Goal: Contribute content: Add original content to the website for others to see

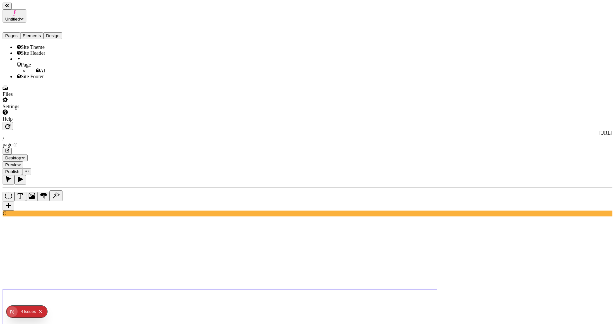
paste textarea "A hero section with a video background ([URL][DOMAIN_NAME]) with a title “These…"
drag, startPoint x: 543, startPoint y: 298, endPoint x: 563, endPoint y: 314, distance: 25.3
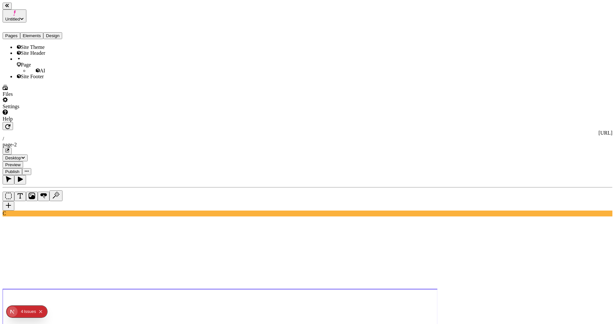
drag, startPoint x: 569, startPoint y: 303, endPoint x: 569, endPoint y: 308, distance: 5.5
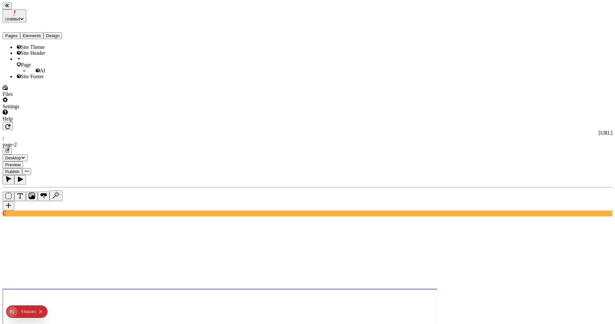
type textarea "A hero section with a video background (https://makeswift.wistia.com/medias/pk9…"
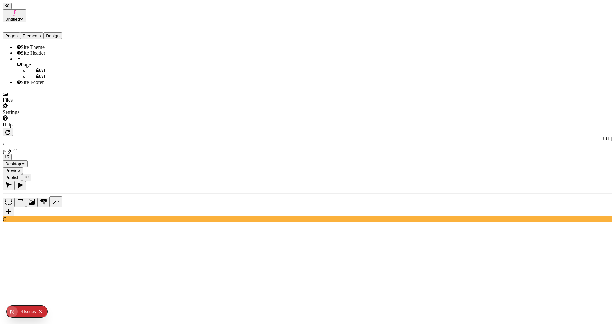
paste textarea "A product carousel of my boots"
type textarea "A product carousel of my boots"
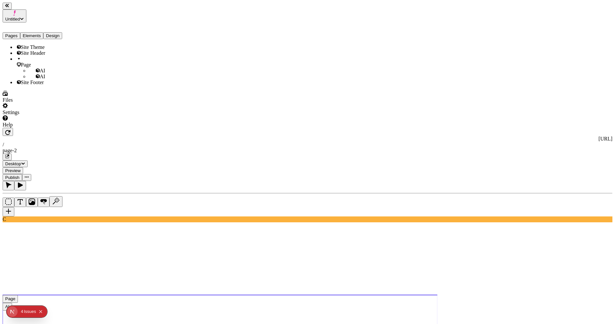
click at [315, 256] on use at bounding box center [220, 314] width 435 height 39
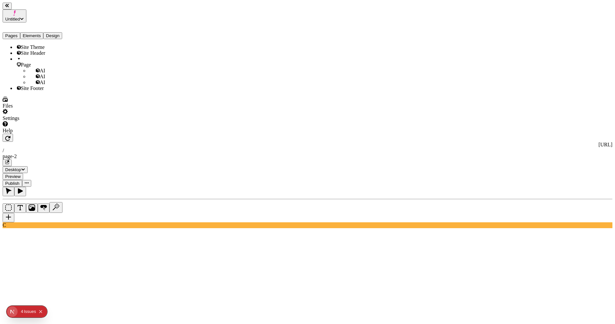
paste textarea "A box with a yellow background and centered purple text “Gear up for your next …"
type textarea "A box with a yellow background and centered purple text “Gear up for your next …"
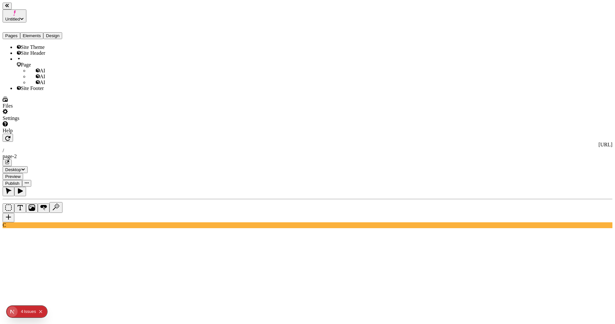
scroll to position [0, 0]
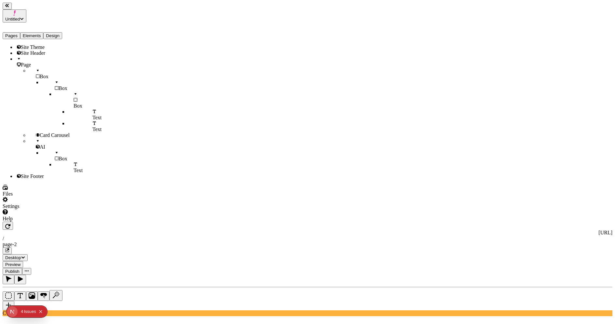
click at [425, 231] on div "Light" at bounding box center [576, 228] width 70 height 6
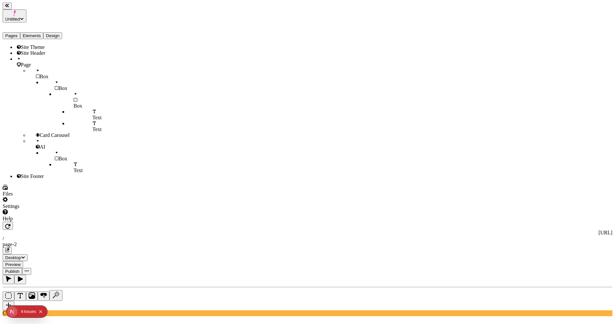
type textarea "maybe use h3 here instead"
type textarea "maybe h2 actually"
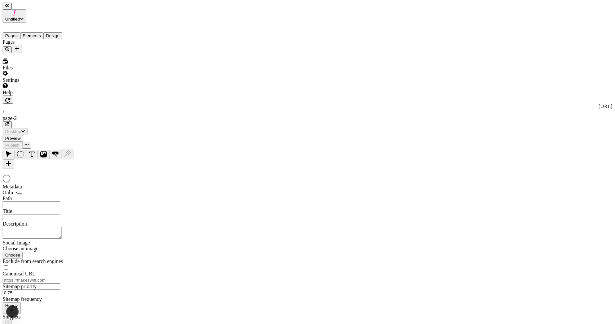
type input "/page-2"
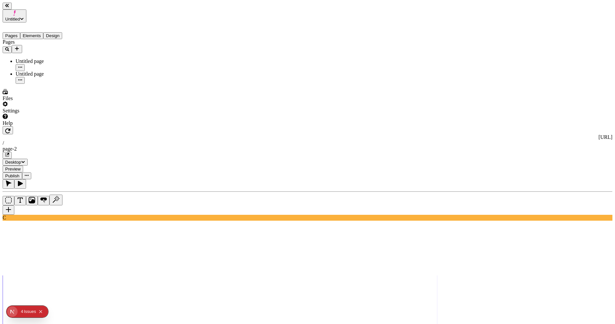
click at [305, 214] on rect at bounding box center [220, 321] width 435 height 556
click at [298, 214] on rect at bounding box center [220, 321] width 435 height 556
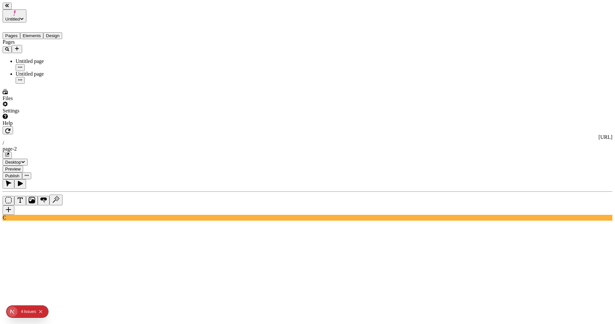
click at [246, 230] on use at bounding box center [220, 314] width 435 height 168
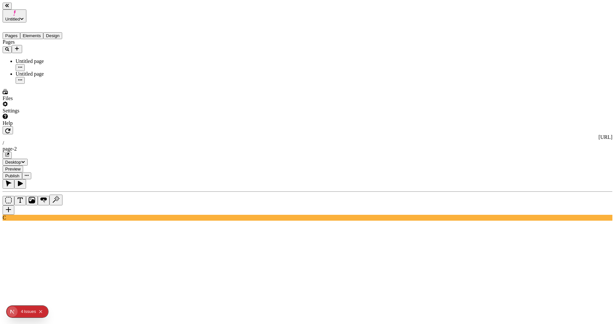
click at [31, 32] on button "Elements" at bounding box center [31, 35] width 23 height 7
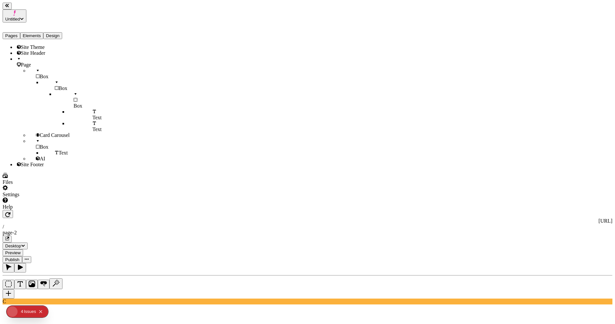
click at [40, 59] on div "Page" at bounding box center [48, 62] width 65 height 12
click at [37, 64] on div "Page" at bounding box center [48, 62] width 65 height 12
click at [36, 69] on div "Box" at bounding box center [55, 74] width 52 height 12
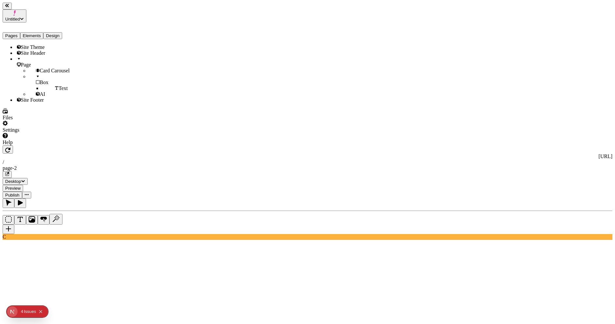
click at [40, 69] on span "Card Carousel" at bounding box center [55, 71] width 30 height 6
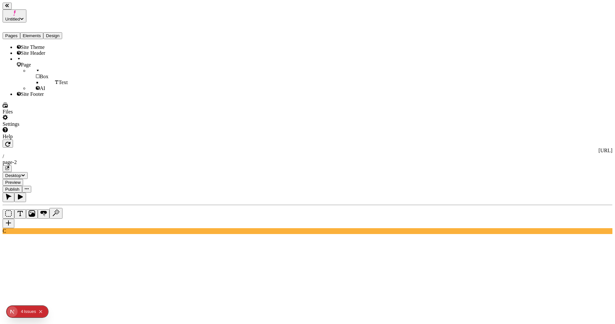
click at [36, 69] on div "Box" at bounding box center [55, 74] width 52 height 12
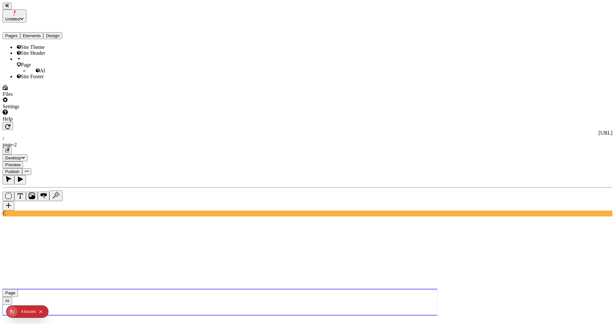
click at [38, 71] on div "AI" at bounding box center [55, 71] width 52 height 6
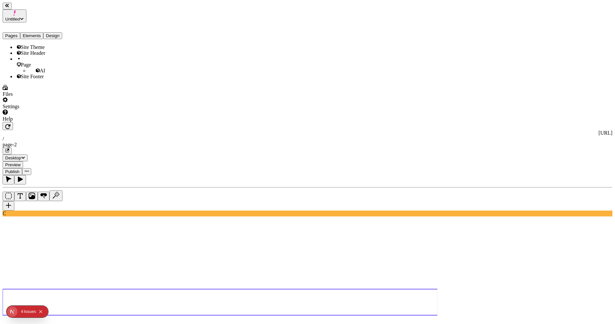
type textarea "a button"
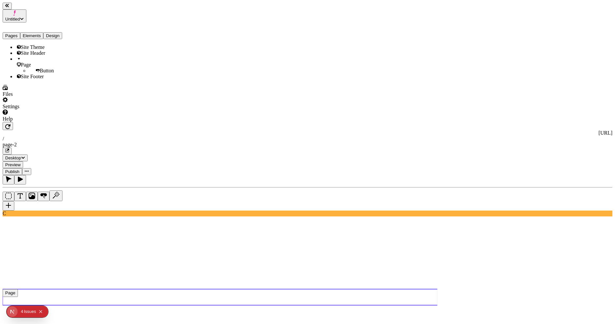
click at [359, 289] on use at bounding box center [220, 297] width 435 height 16
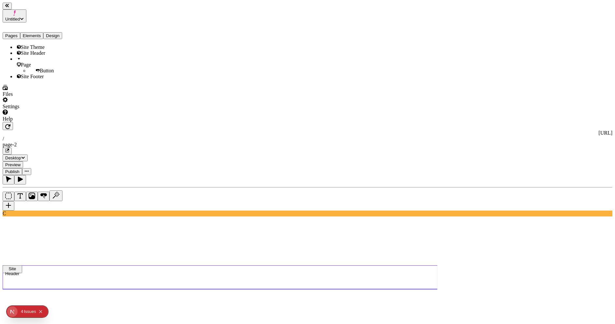
click at [314, 265] on use at bounding box center [220, 277] width 435 height 24
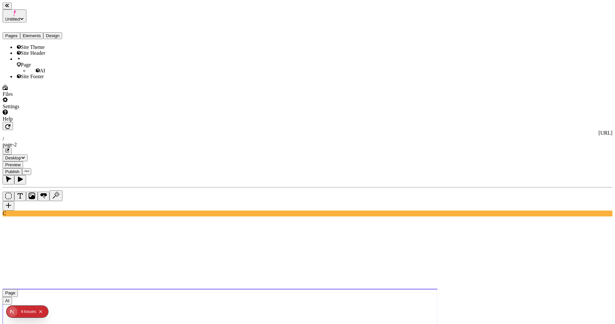
click at [238, 289] on use at bounding box center [220, 308] width 435 height 39
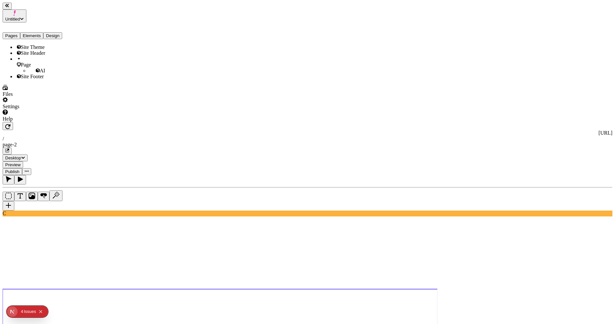
click at [132, 289] on use at bounding box center [220, 308] width 435 height 39
